Goal: Transaction & Acquisition: Purchase product/service

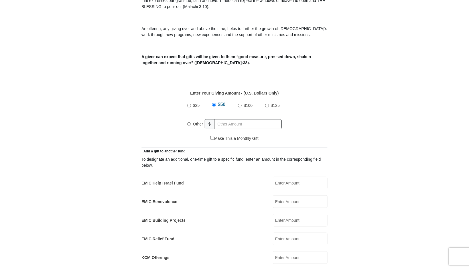
scroll to position [212, 0]
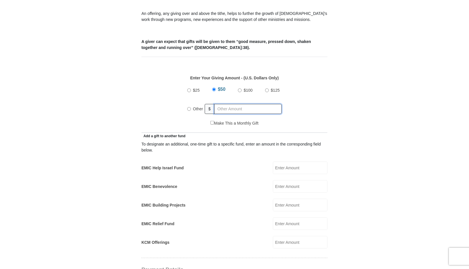
radio input "true"
click at [237, 105] on input "text" at bounding box center [249, 109] width 66 height 10
type input "100"
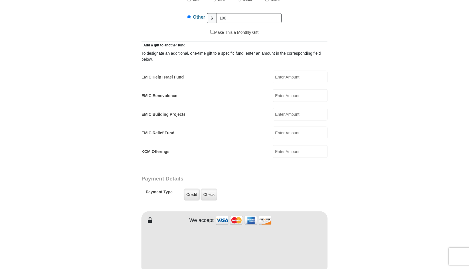
scroll to position [393, 0]
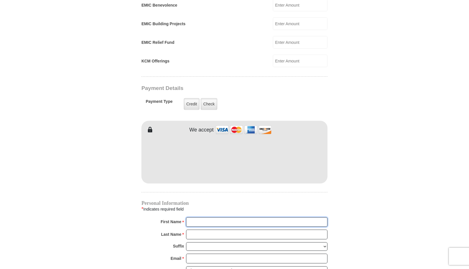
click at [196, 217] on input "First Name *" at bounding box center [256, 222] width 141 height 10
type input "Rochelle"
type input "Johnson"
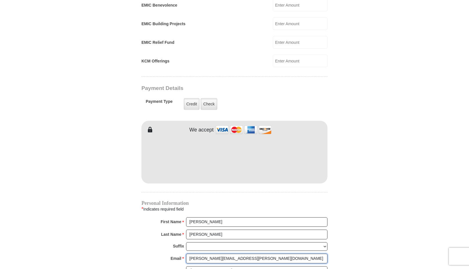
type input "johnson.rochelle@gmail.com"
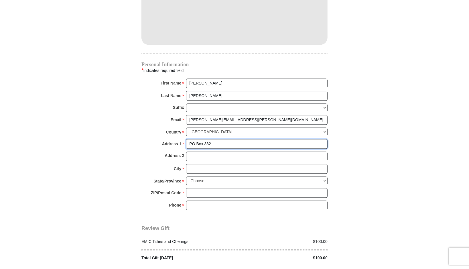
type input "PO Box 332"
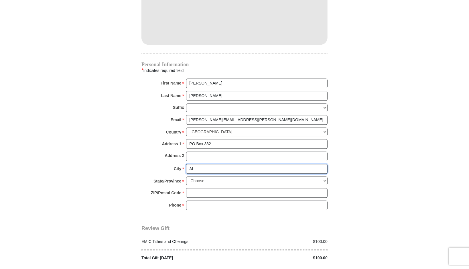
type input "Allen"
select select "TX"
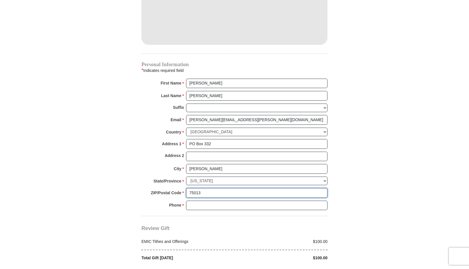
type input "75013"
type input "9726588984"
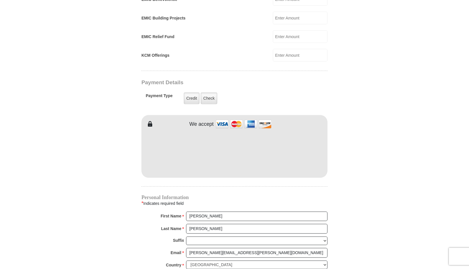
scroll to position [426, 0]
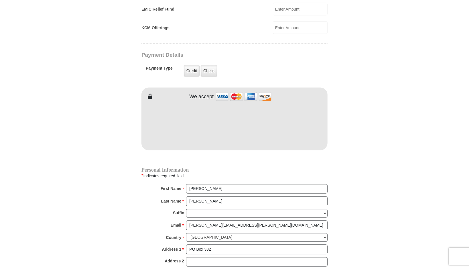
click at [391, 189] on form "Eagle Mountain International Church Online Giving Because of gifts like yours, …" at bounding box center [234, 16] width 327 height 838
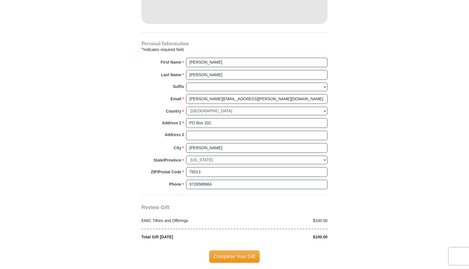
scroll to position [577, 0]
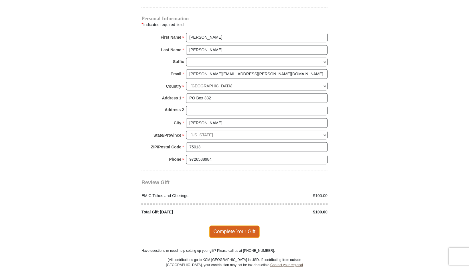
click at [222, 226] on span "Complete Your Gift" at bounding box center [234, 232] width 51 height 12
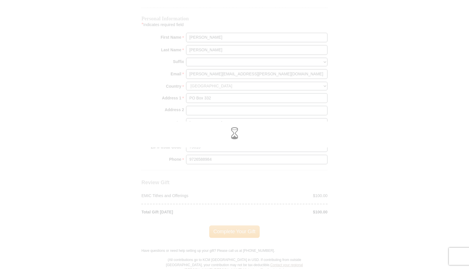
scroll to position [608, 0]
